Goal: Information Seeking & Learning: Compare options

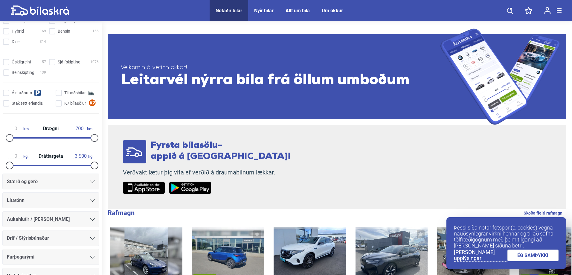
scroll to position [209, 0]
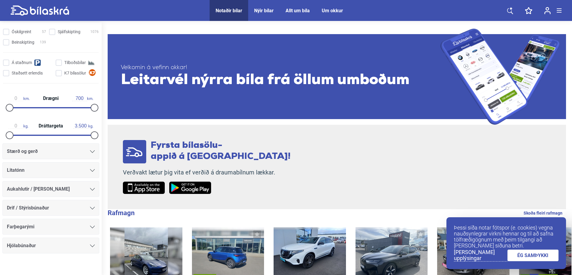
click at [64, 228] on div "Farþegarými" at bounding box center [51, 226] width 88 height 8
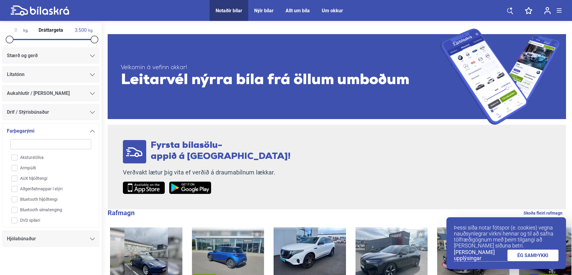
click at [92, 130] on icon at bounding box center [92, 131] width 5 height 3
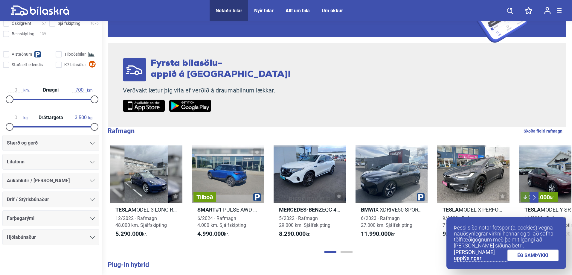
scroll to position [90, 0]
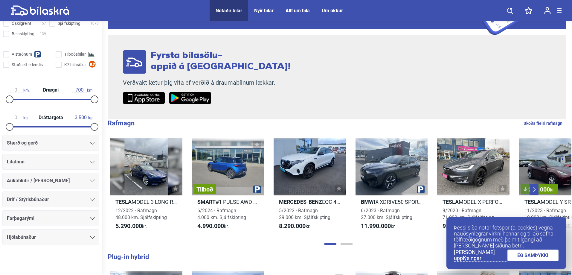
click at [42, 146] on div "Stærð og gerð" at bounding box center [51, 143] width 88 height 8
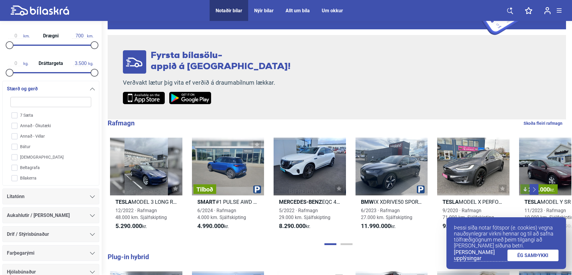
scroll to position [245, 0]
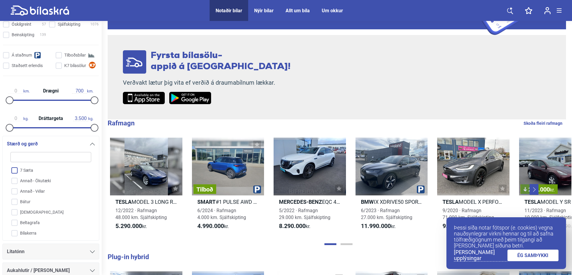
click at [13, 171] on input "7 Sæta" at bounding box center [46, 170] width 81 height 10
checkbox input "true"
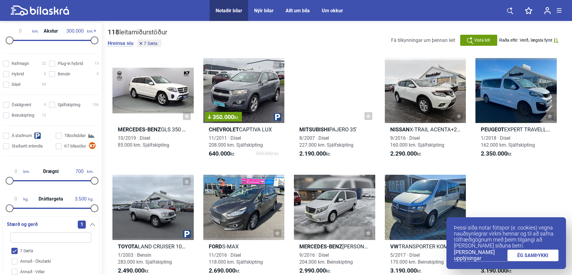
scroll to position [155, 0]
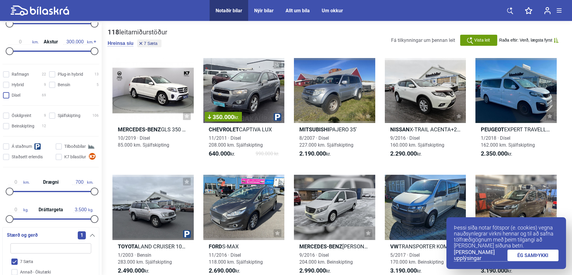
click at [6, 95] on input "Dísel 69" at bounding box center [25, 95] width 43 height 6
checkbox input "true"
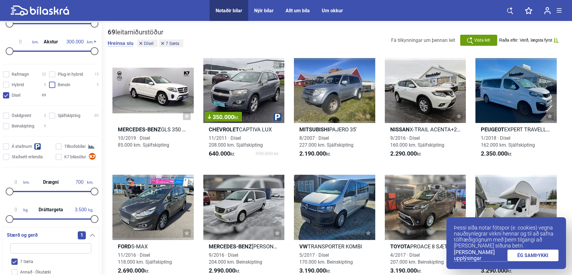
drag, startPoint x: 51, startPoint y: 86, endPoint x: 19, endPoint y: 86, distance: 32.0
click at [51, 86] on input "Bensín 5" at bounding box center [75, 85] width 50 height 6
checkbox input "true"
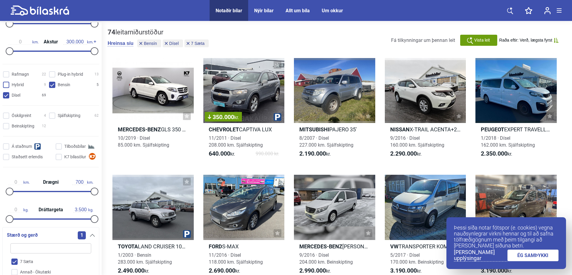
click at [5, 83] on input "Hybrid 9" at bounding box center [25, 85] width 43 height 6
checkbox input "true"
click at [53, 76] on hybrid "Plug-in hybrid 13" at bounding box center [75, 74] width 50 height 6
checkbox hybrid "true"
drag, startPoint x: 527, startPoint y: 254, endPoint x: 483, endPoint y: 242, distance: 45.5
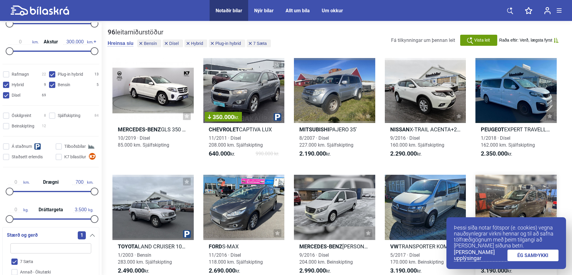
click at [526, 254] on link "ÉG SAMÞYKKI" at bounding box center [532, 255] width 51 height 12
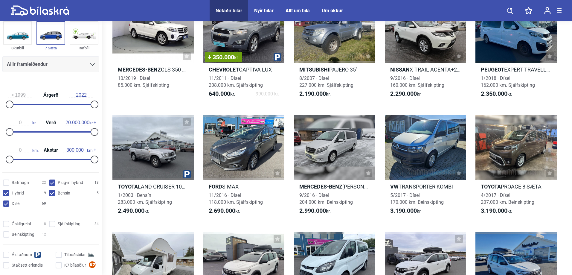
scroll to position [36, 0]
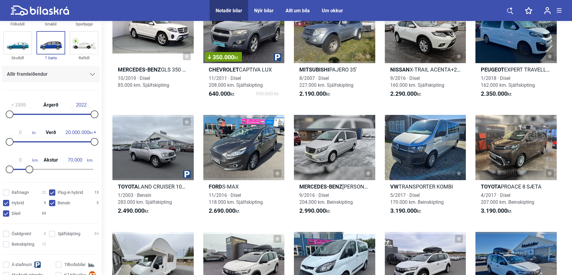
drag, startPoint x: 91, startPoint y: 168, endPoint x: 28, endPoint y: 182, distance: 65.2
click at [28, 182] on form "Fólksbíll Smábíl Sportjeppi Skutbíll 7 Sæta Rafbíll Allir framleiðendur [PERSON…" at bounding box center [51, 112] width 102 height 254
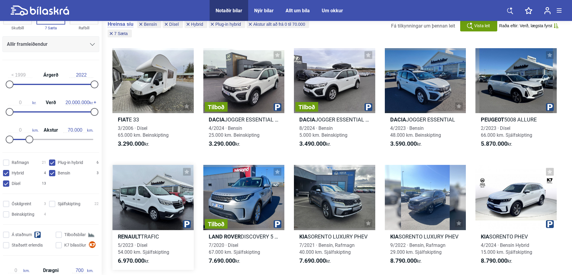
scroll to position [30, 0]
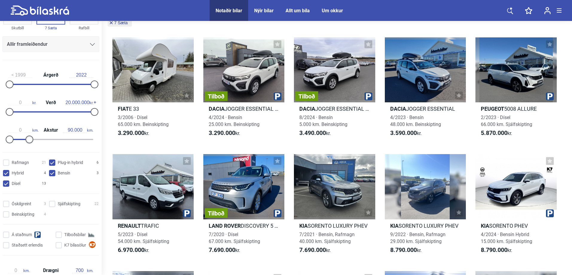
type input "100.000"
drag, startPoint x: 29, startPoint y: 139, endPoint x: 37, endPoint y: 141, distance: 8.5
click at [37, 141] on div at bounding box center [38, 139] width 8 height 8
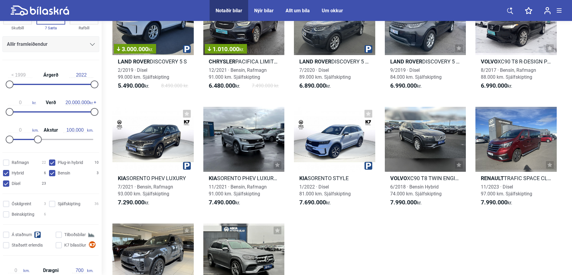
scroll to position [837, 0]
